Goal: Find specific page/section

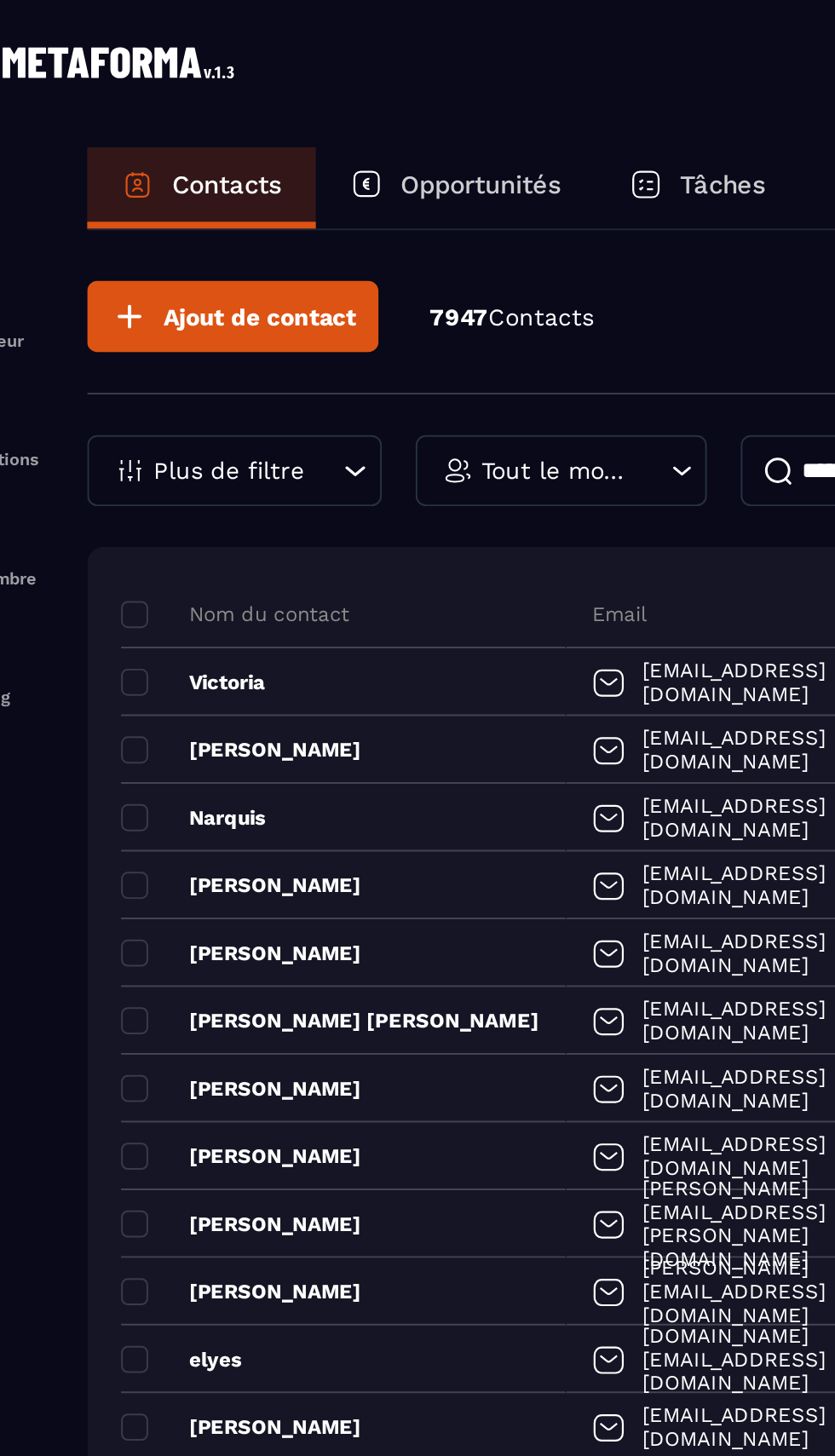
click at [300, 87] on p "Opportunités" at bounding box center [295, 93] width 81 height 15
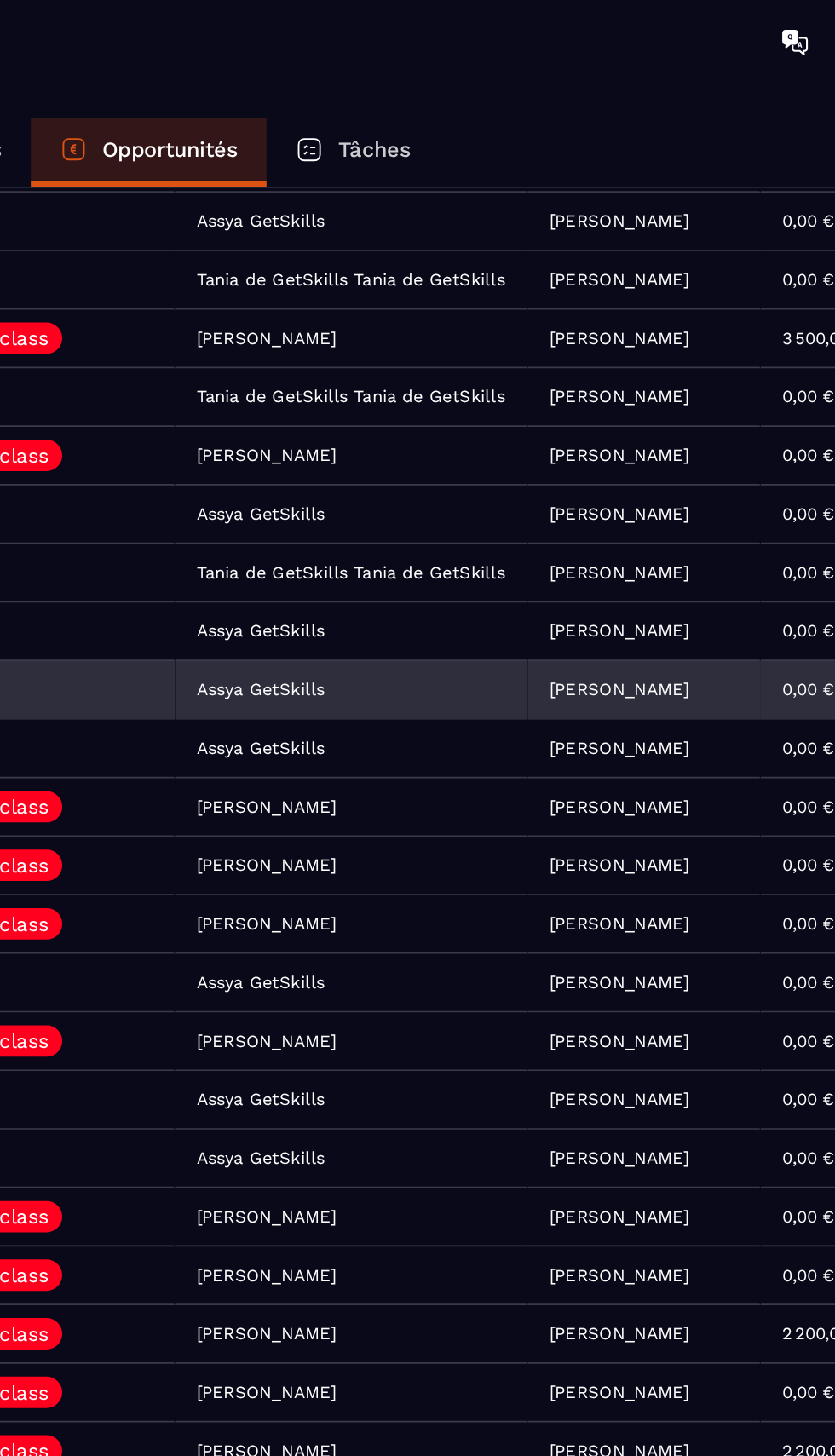
click at [298, 419] on div "Assya GetSkills" at bounding box center [403, 415] width 211 height 34
